Goal: Task Accomplishment & Management: Use online tool/utility

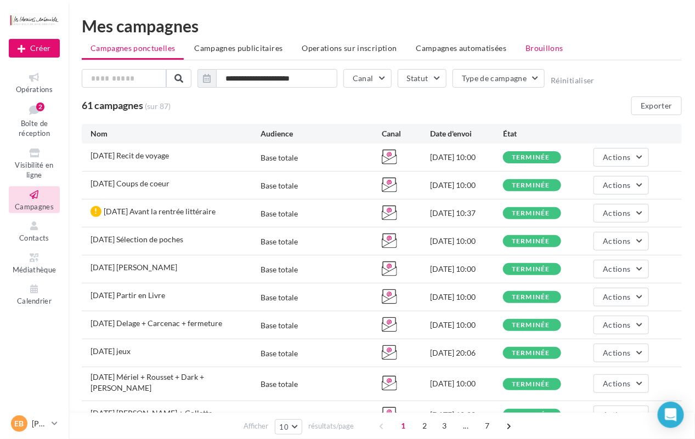
click at [535, 44] on span "Brouillons" at bounding box center [544, 47] width 38 height 9
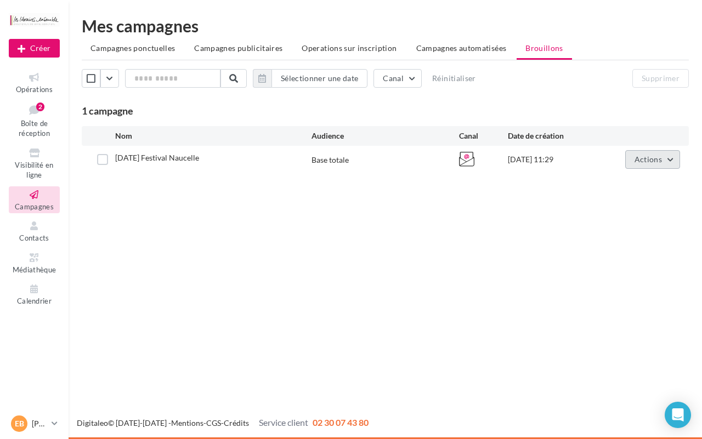
click at [647, 156] on span "Actions" at bounding box center [647, 159] width 27 height 9
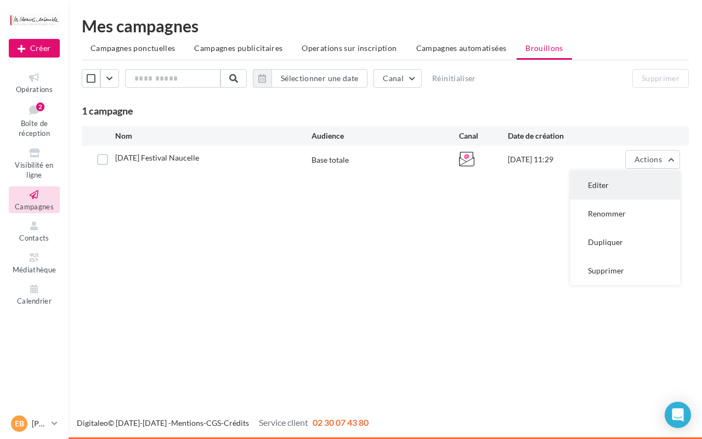
click at [615, 179] on button "Editer" at bounding box center [625, 185] width 110 height 29
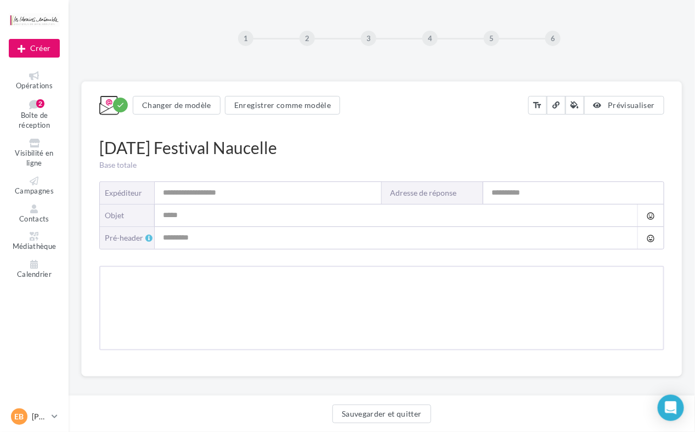
type input "**********"
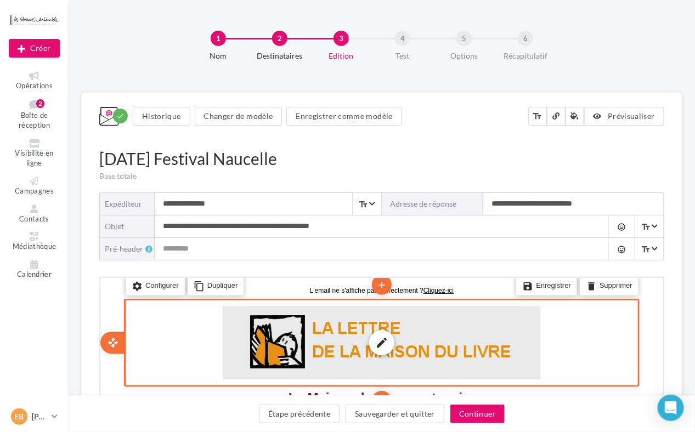
scroll to position [327, 0]
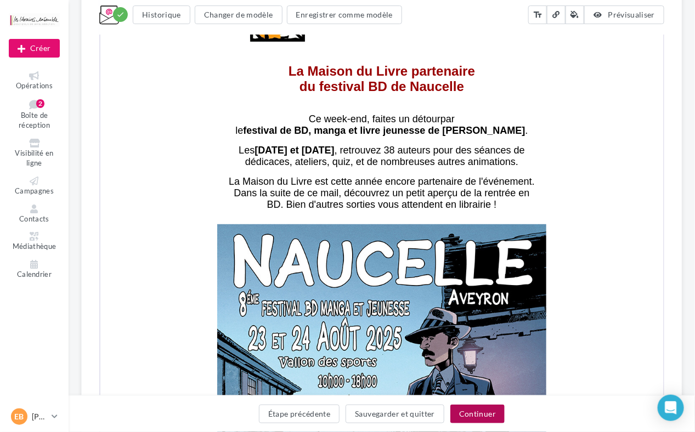
click at [472, 412] on button "Continuer" at bounding box center [477, 414] width 54 height 19
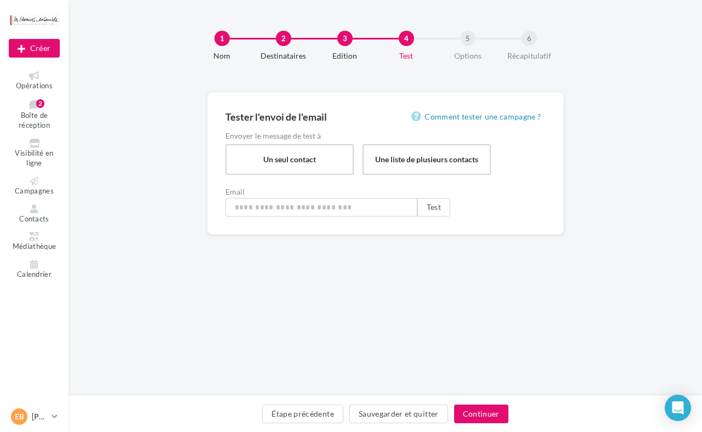
type input "**********"
click at [483, 418] on button "Continuer" at bounding box center [481, 414] width 54 height 19
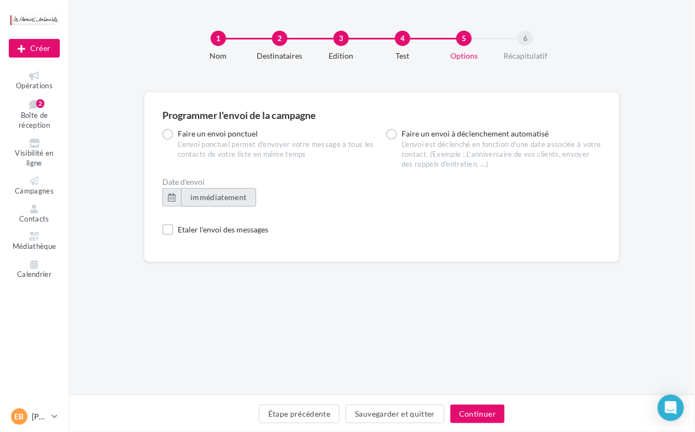
click at [223, 190] on button "immédiatement" at bounding box center [218, 197] width 75 height 19
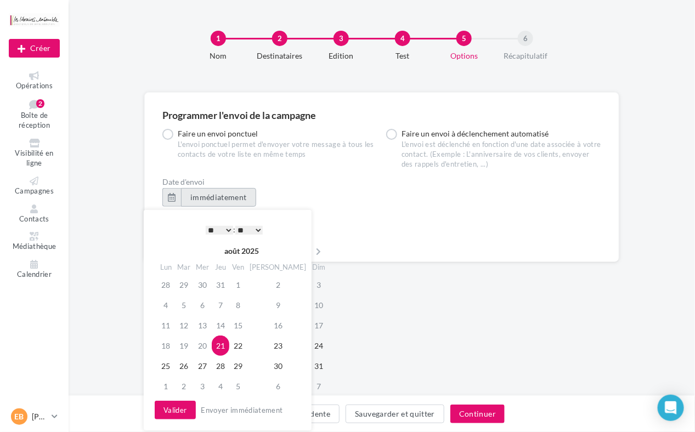
click at [222, 190] on button "immédiatement" at bounding box center [218, 197] width 75 height 19
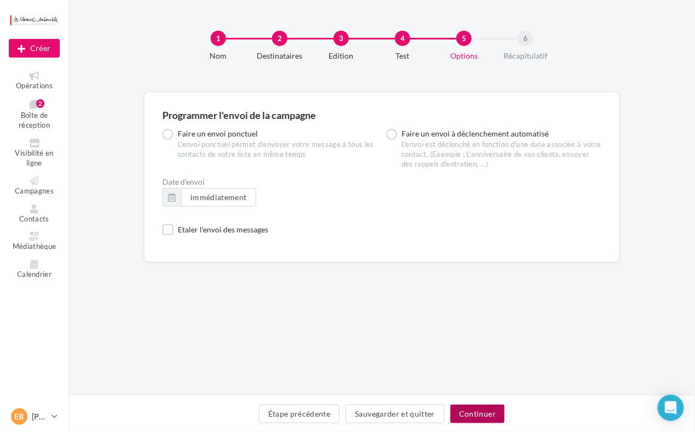
click at [484, 407] on button "Continuer" at bounding box center [477, 414] width 54 height 19
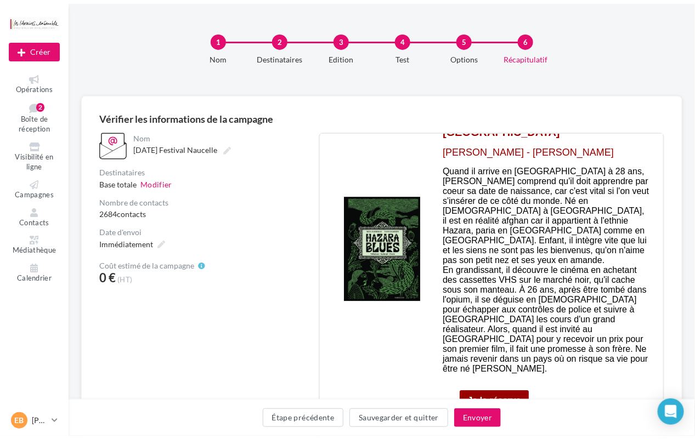
scroll to position [1389, 0]
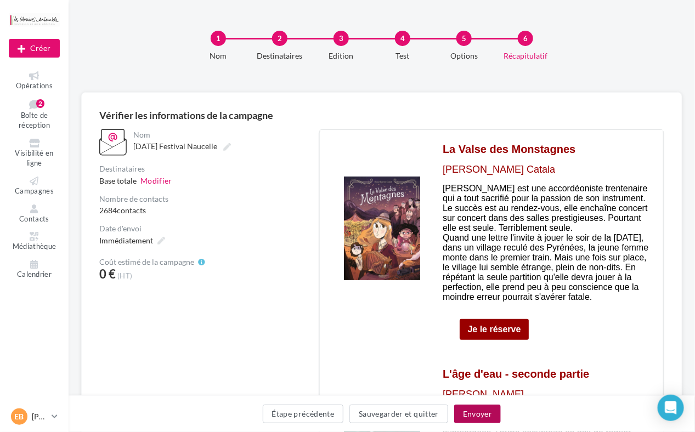
click at [481, 412] on button "Envoyer" at bounding box center [477, 414] width 47 height 19
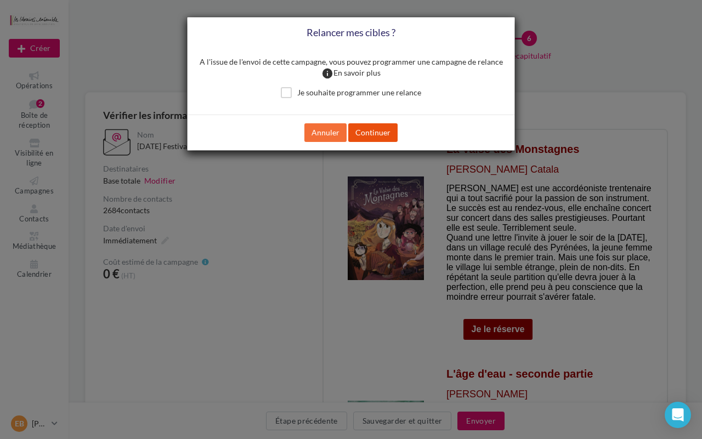
click at [360, 127] on button "Continuer" at bounding box center [372, 132] width 49 height 19
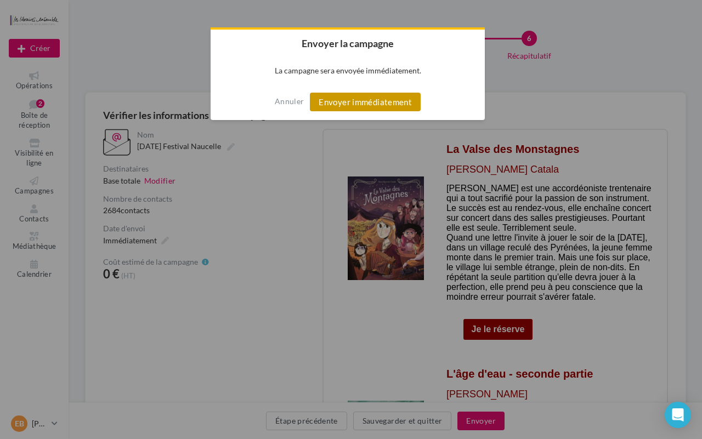
click at [364, 97] on button "Envoyer immédiatement" at bounding box center [365, 102] width 111 height 19
